Goal: Task Accomplishment & Management: Use online tool/utility

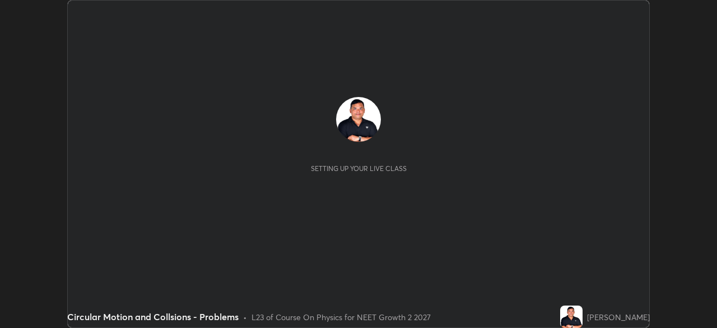
scroll to position [328, 716]
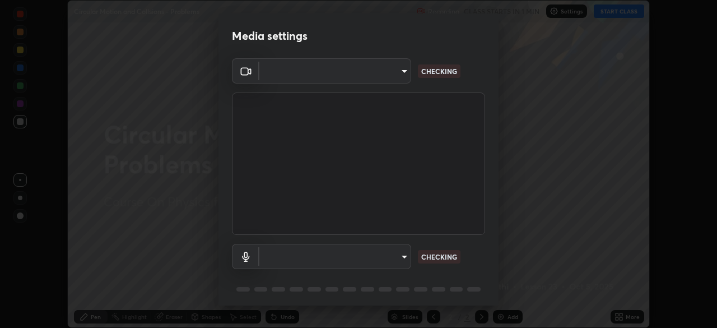
click at [327, 251] on body "Erase all Circular Motion and Collsions - Problems Recording CLASS STARTS IN 1 …" at bounding box center [358, 164] width 717 height 328
type input "9a713c2cdbe2be7ef93d2d34457ea53c7a2e6abfd87dec32e3c08735988cddce"
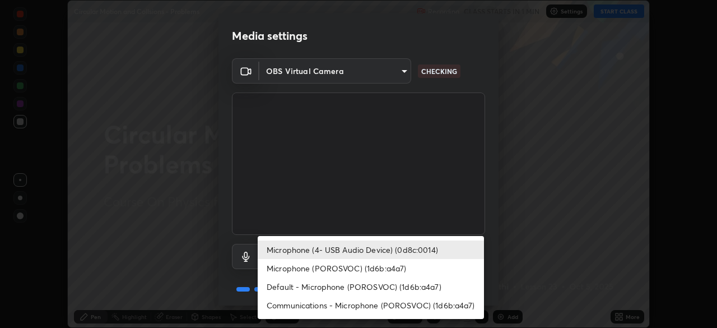
click at [320, 266] on li "Microphone (POROSVOC) (1d6b:a4a7)" at bounding box center [371, 268] width 226 height 18
type input "1db7ad82ba26965cd1be65bd6c99afb64854241ab7d783584bf7041a119e9718"
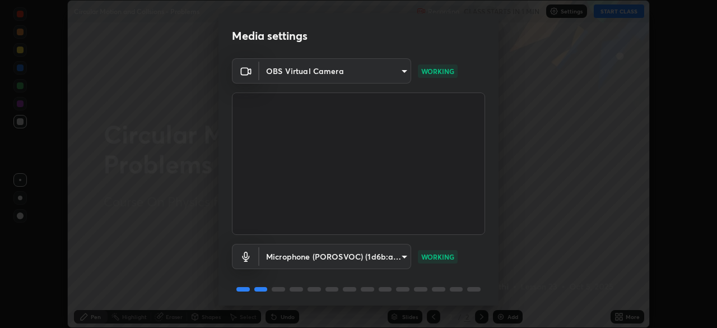
scroll to position [40, 0]
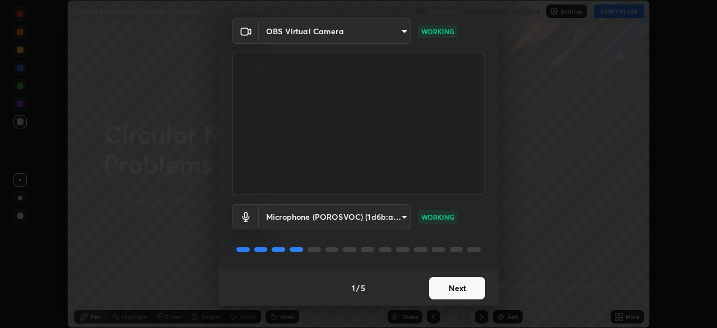
click at [441, 287] on button "Next" at bounding box center [457, 288] width 56 height 22
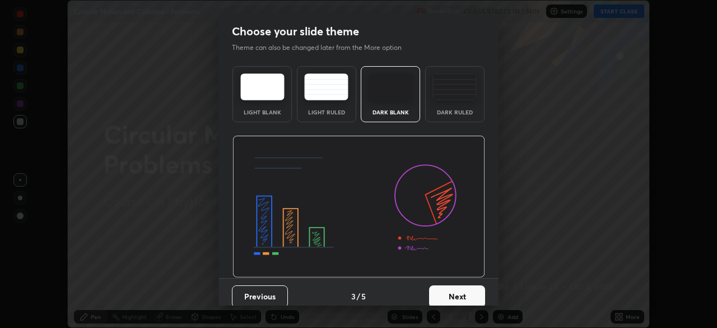
click at [441, 289] on button "Next" at bounding box center [457, 296] width 56 height 22
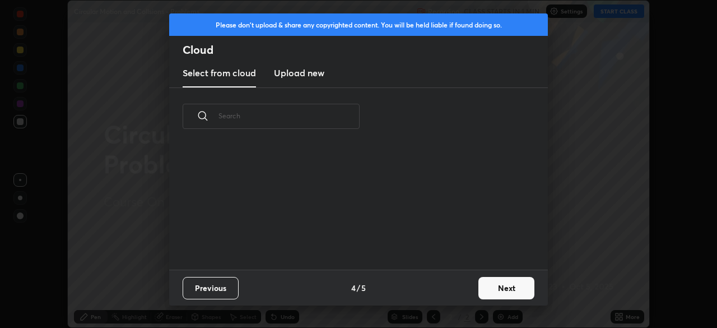
scroll to position [124, 360]
click at [487, 287] on button "Next" at bounding box center [506, 288] width 56 height 22
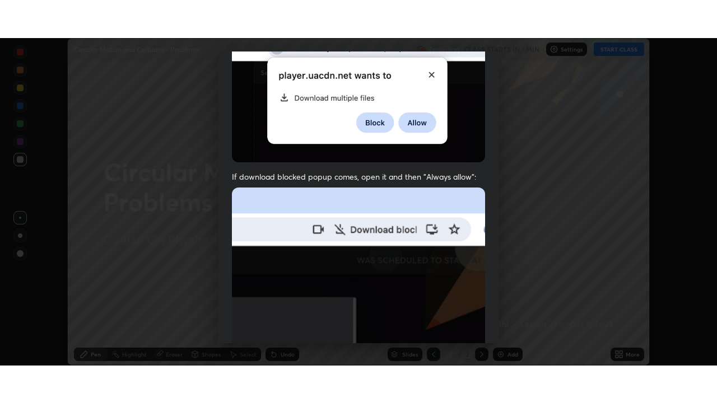
scroll to position [268, 0]
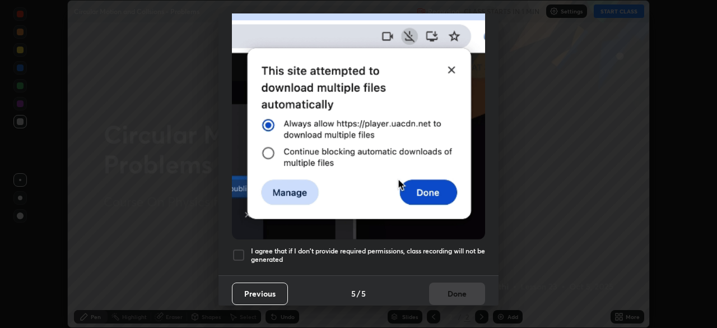
click at [239, 250] on div at bounding box center [238, 254] width 13 height 13
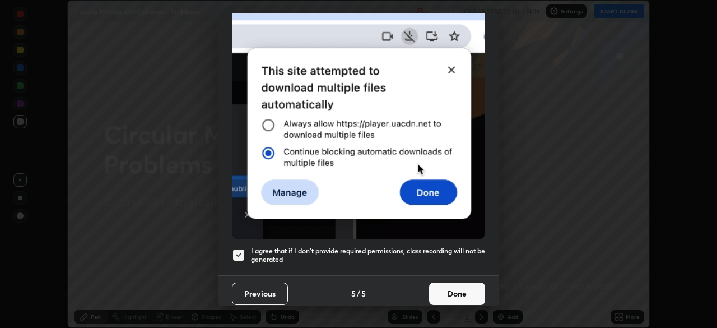
click at [437, 285] on button "Done" at bounding box center [457, 293] width 56 height 22
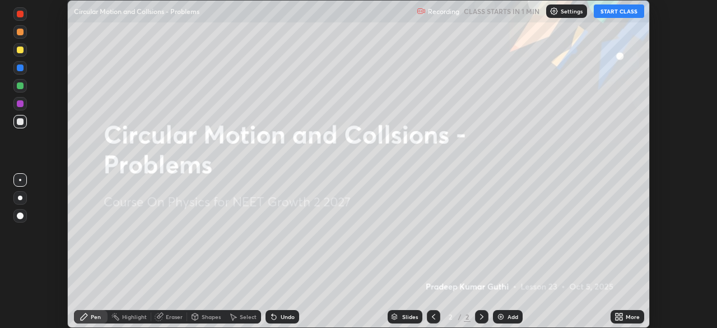
click at [611, 13] on button "START CLASS" at bounding box center [619, 10] width 50 height 13
click at [508, 314] on div "Add" at bounding box center [512, 317] width 11 height 6
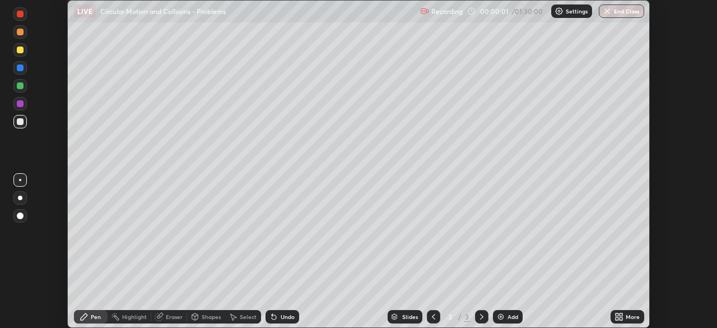
click at [620, 313] on icon at bounding box center [621, 314] width 3 height 3
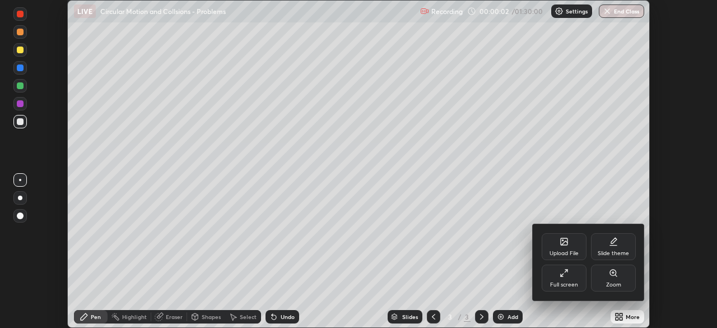
click at [571, 282] on div "Full screen" at bounding box center [564, 285] width 28 height 6
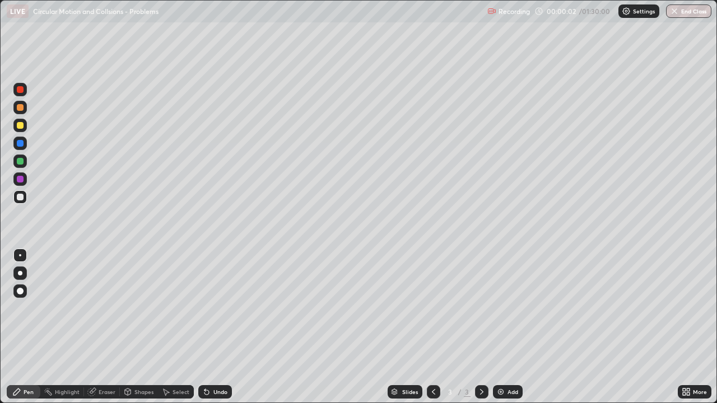
scroll to position [403, 717]
